Goal: Information Seeking & Learning: Learn about a topic

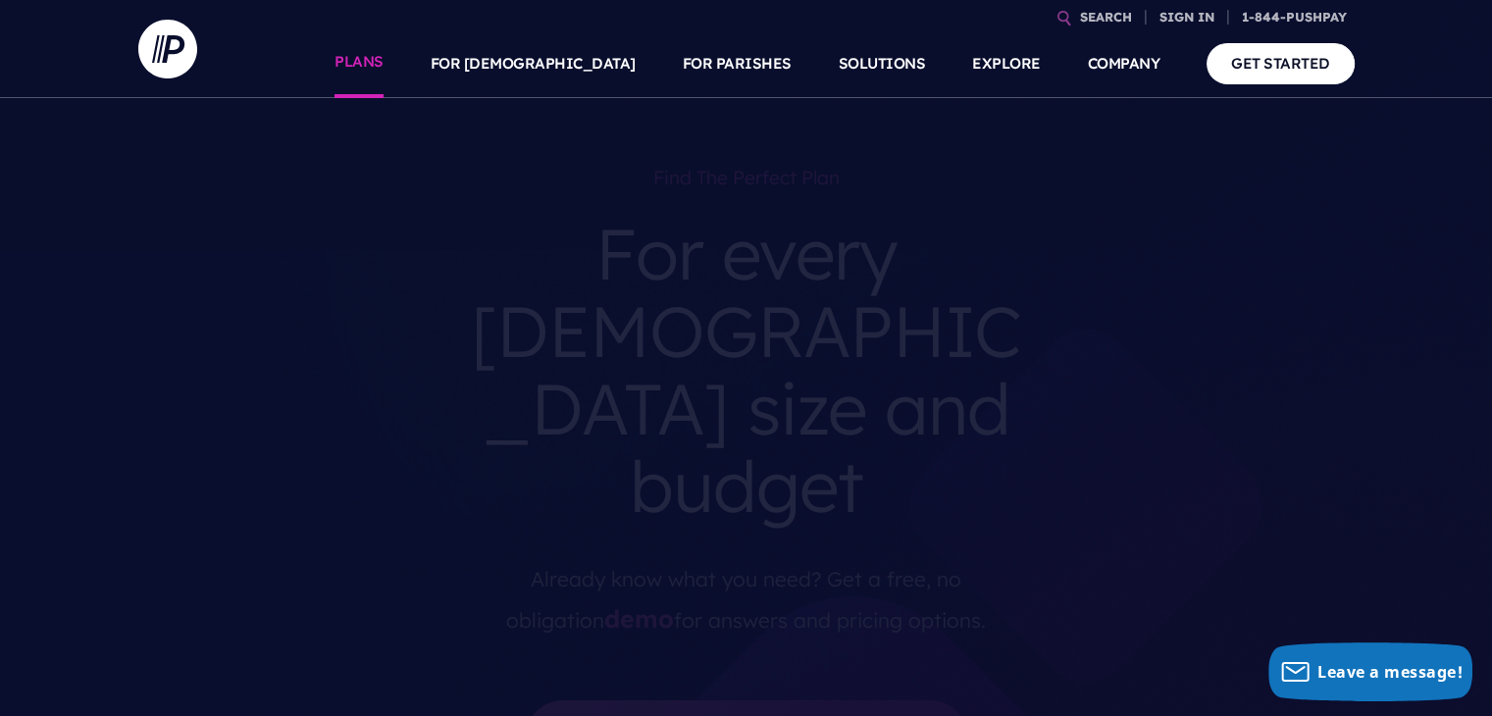
click at [384, 57] on link "PLANS" at bounding box center [359, 63] width 49 height 69
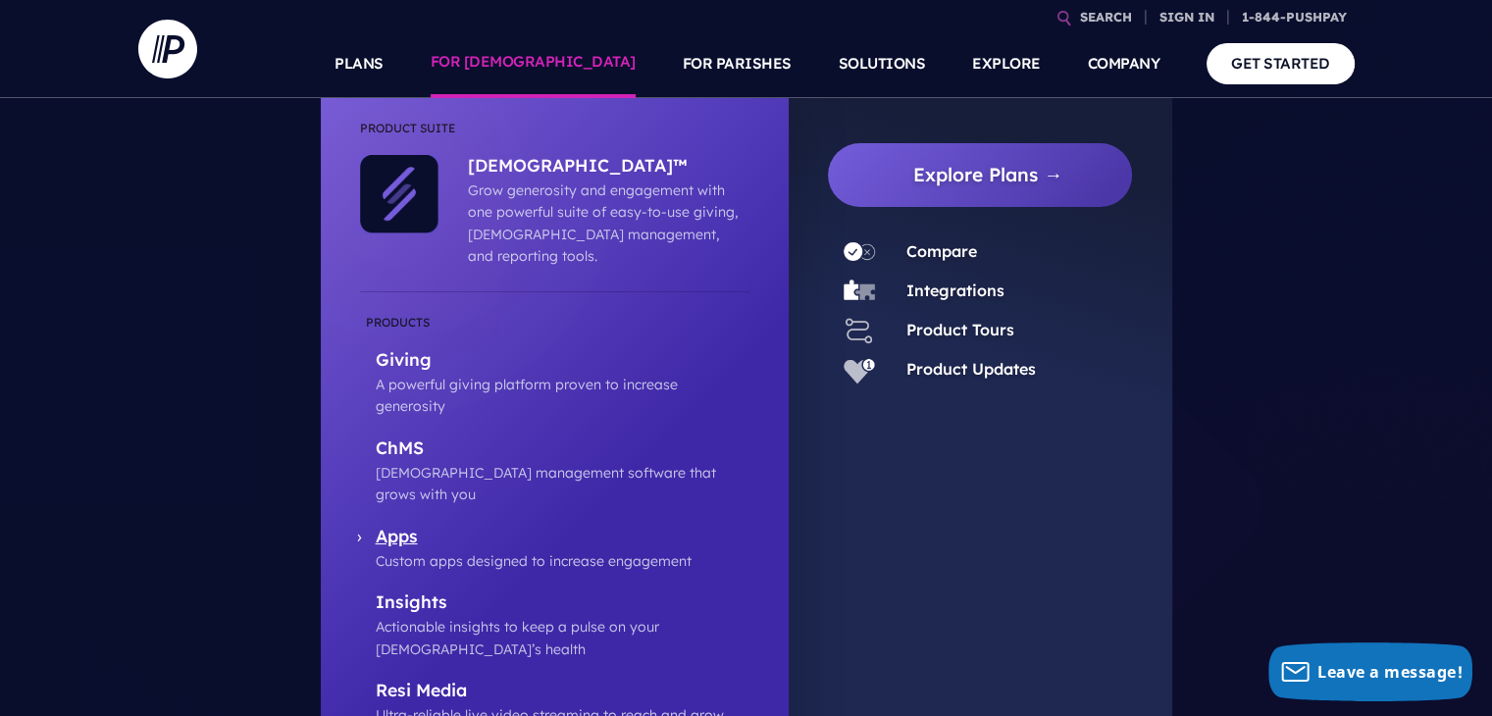
click at [410, 526] on p "Apps" at bounding box center [563, 538] width 374 height 25
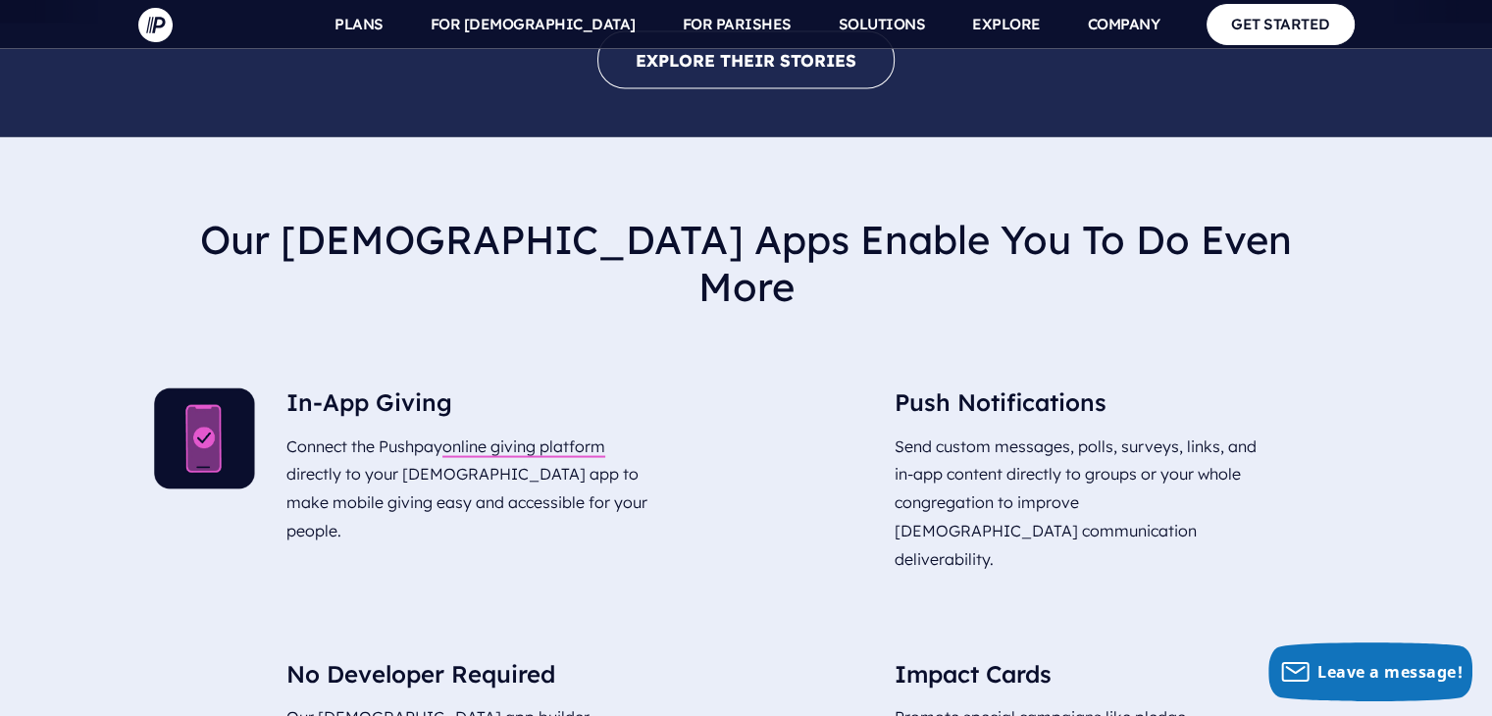
scroll to position [3783, 0]
